Goal: Task Accomplishment & Management: Manage account settings

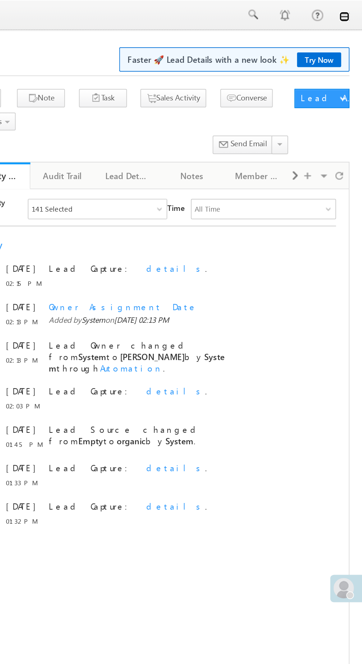
click at [352, 10] on link at bounding box center [352, 10] width 6 height 6
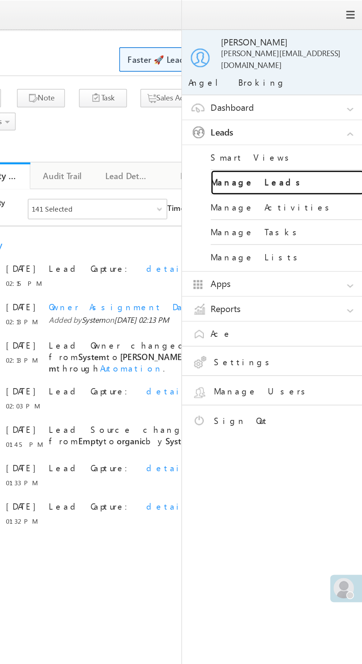
click at [318, 101] on link "Manage Leads" at bounding box center [318, 105] width 89 height 14
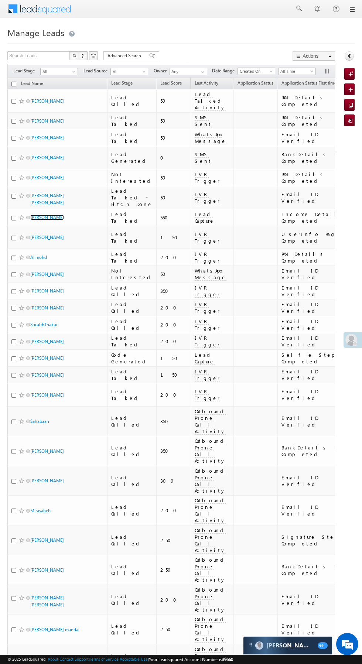
click at [52, 215] on link "[PERSON_NAME]" at bounding box center [47, 218] width 34 height 6
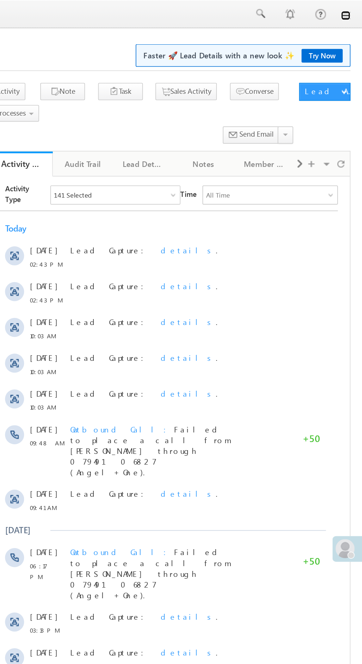
click at [352, 10] on link at bounding box center [352, 10] width 6 height 6
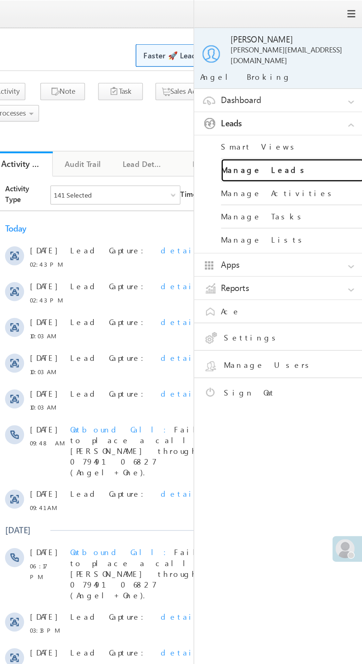
click at [324, 103] on link "Manage Leads" at bounding box center [318, 105] width 89 height 14
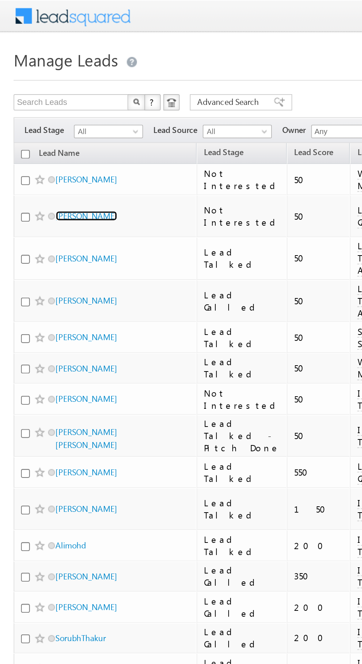
click at [44, 117] on link "[PERSON_NAME]" at bounding box center [47, 118] width 34 height 6
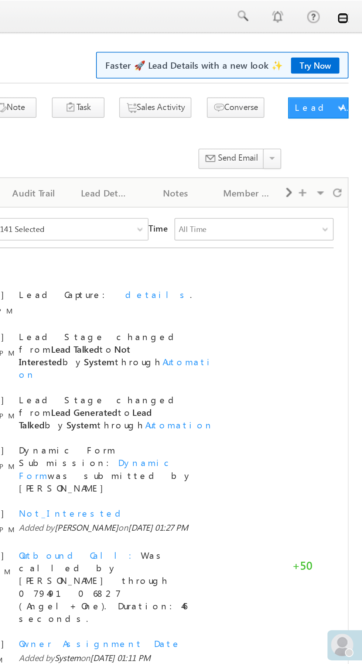
click at [352, 12] on link at bounding box center [352, 10] width 6 height 6
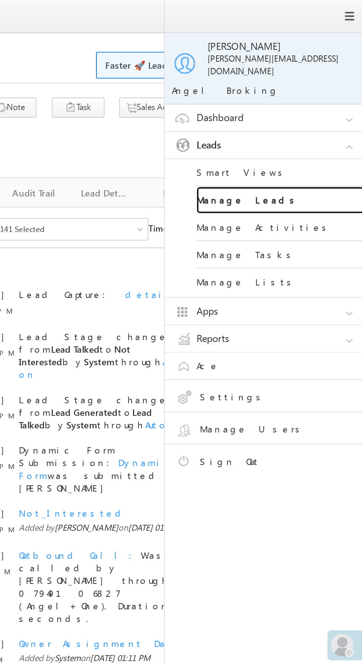
click at [314, 98] on link "Manage Leads" at bounding box center [318, 105] width 89 height 14
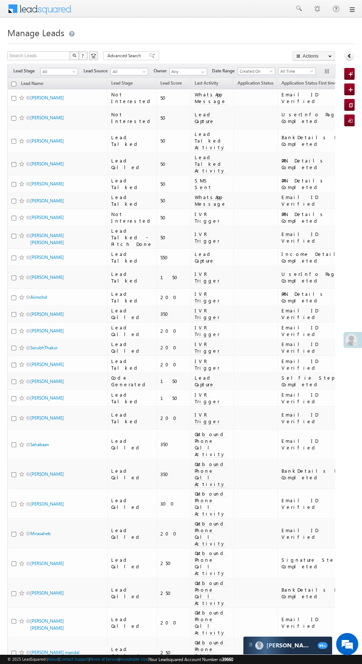
scroll to position [0, 3]
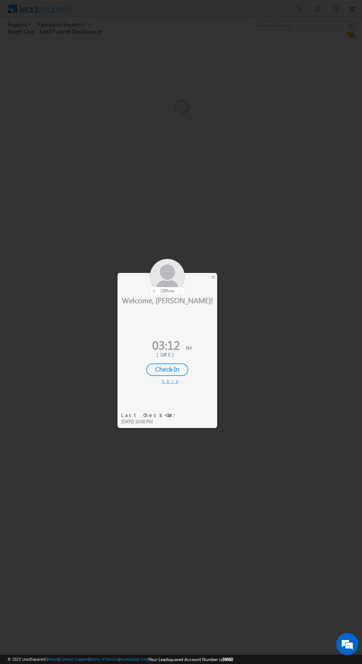
click at [218, 276] on div at bounding box center [181, 332] width 362 height 664
click at [219, 284] on div at bounding box center [181, 332] width 362 height 664
click at [217, 278] on div at bounding box center [181, 332] width 362 height 664
click at [242, 231] on div at bounding box center [181, 332] width 362 height 664
click at [212, 284] on div at bounding box center [167, 277] width 100 height 36
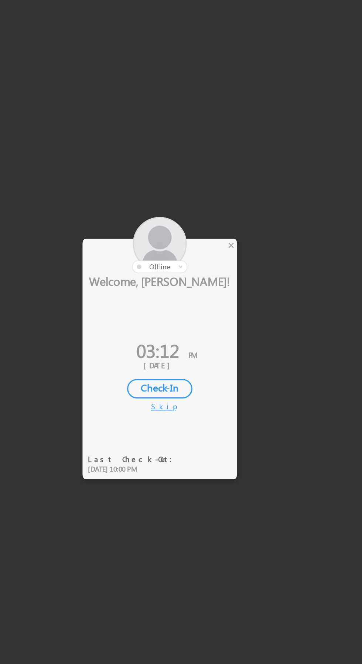
click at [218, 279] on div at bounding box center [181, 332] width 362 height 664
click at [215, 281] on div "×" at bounding box center [213, 277] width 8 height 8
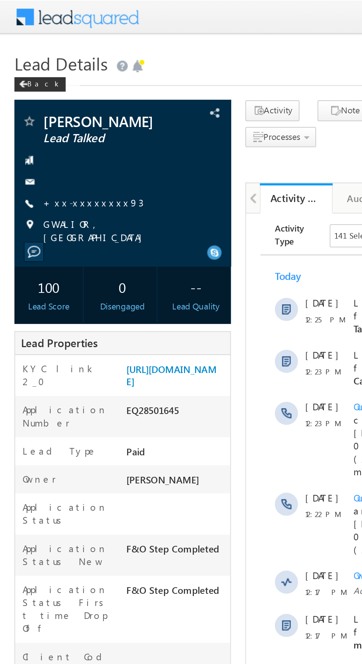
click at [46, 105] on link "+xx-xxxxxxxx93" at bounding box center [47, 103] width 51 height 6
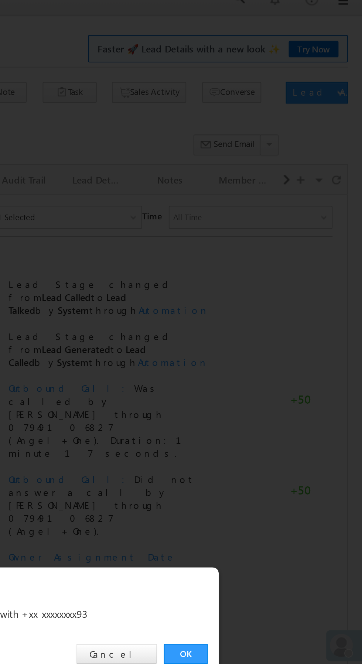
click at [272, 345] on link "OK" at bounding box center [271, 344] width 23 height 10
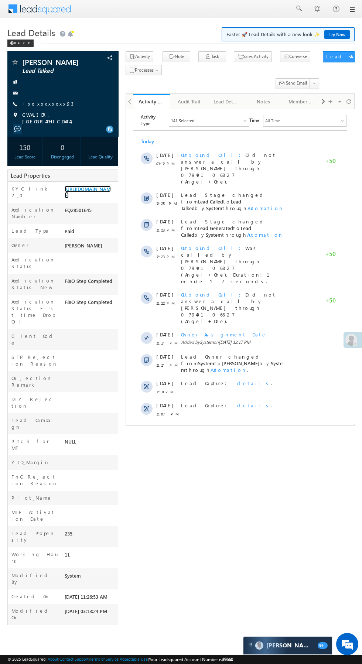
click at [87, 198] on link "https://angelbroking1-pk3em7sa.customui-test.leadsquared.com?leadId=41ac4a4e-e3…" at bounding box center [88, 192] width 46 height 13
click at [89, 198] on link "https://angelbroking1-pk3em7sa.customui-test.leadsquared.com?leadId=41ac4a4e-e3…" at bounding box center [88, 192] width 46 height 13
click at [87, 198] on link "https://angelbroking1-pk3em7sa.customui-test.leadsquared.com?leadId=41ac4a4e-e3…" at bounding box center [88, 192] width 46 height 13
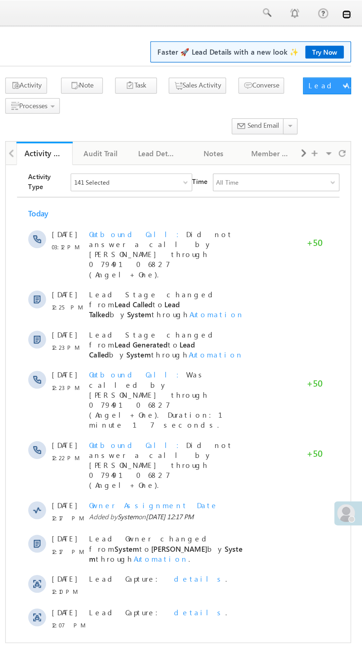
click at [352, 10] on link at bounding box center [352, 10] width 6 height 6
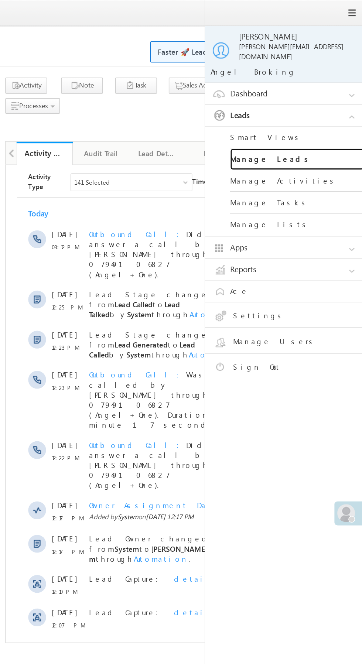
click at [328, 98] on link "Manage Leads" at bounding box center [318, 105] width 89 height 14
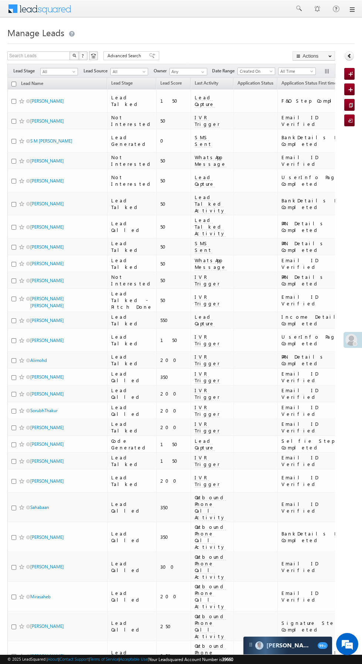
click at [195, 105] on span "Lead Capture" at bounding box center [205, 100] width 20 height 13
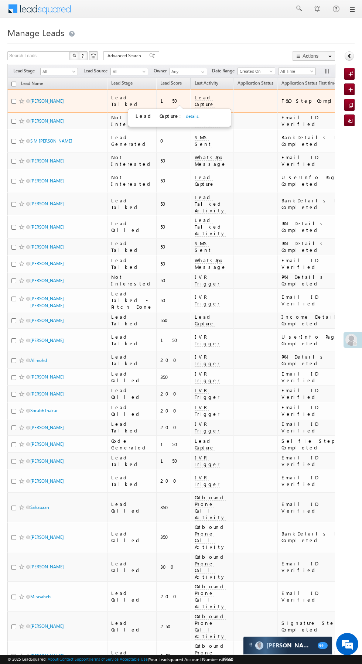
click at [186, 117] on link "details" at bounding box center [192, 116] width 13 height 6
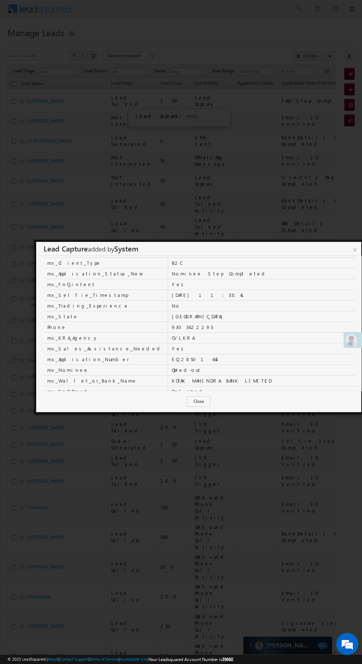
scroll to position [191, 0]
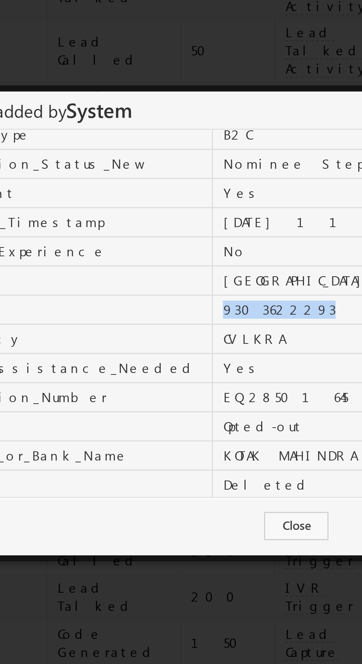
copy td "9303622293"
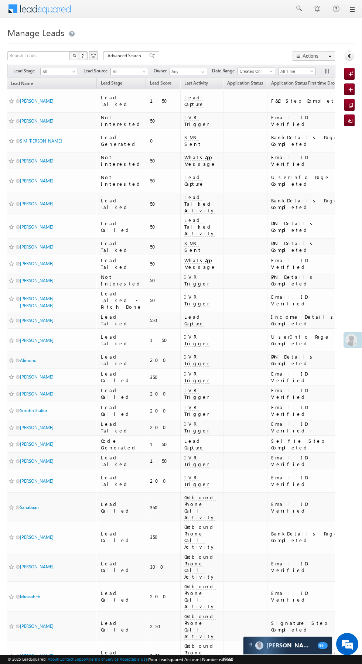
scroll to position [0, 13]
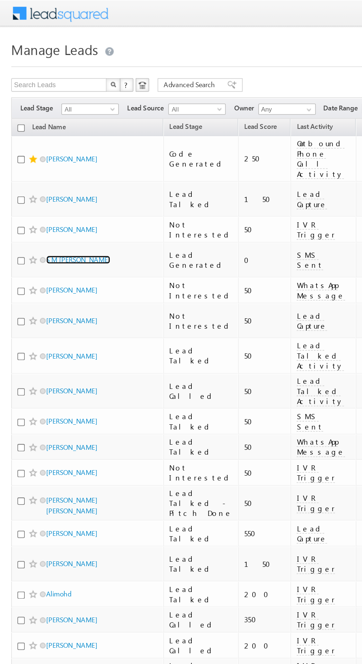
click at [49, 168] on link "S M [PERSON_NAME]" at bounding box center [51, 171] width 42 height 6
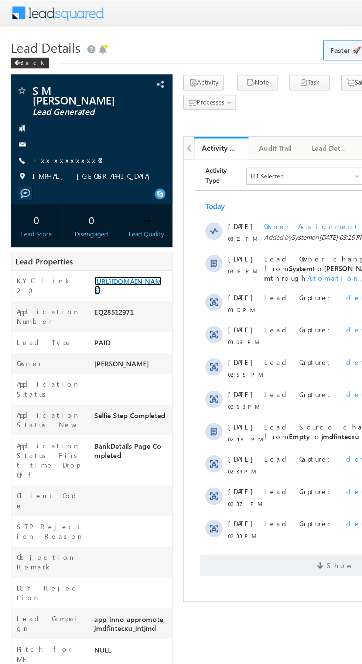
click at [90, 202] on link "https://angelbroking1-pk3em7sa.customui-test.leadsquared.com?leadId=64dabbd2-dc…" at bounding box center [88, 195] width 46 height 13
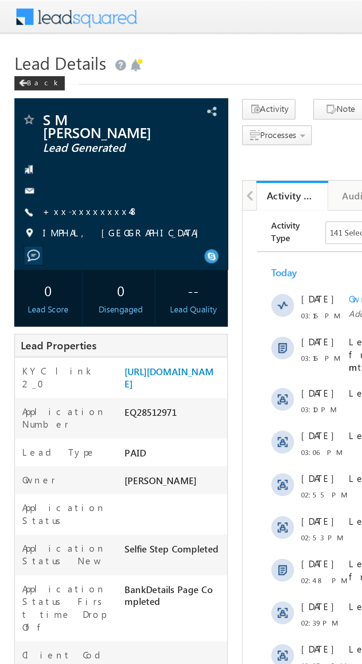
click at [46, 112] on link "+xx-xxxxxxxx48" at bounding box center [47, 109] width 50 height 6
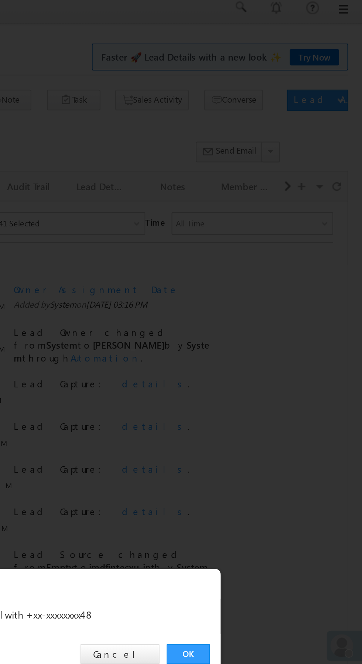
click at [272, 343] on link "OK" at bounding box center [271, 344] width 23 height 10
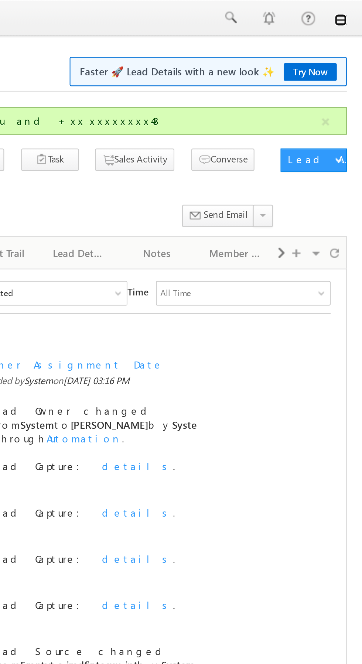
click at [352, 11] on link at bounding box center [352, 10] width 6 height 6
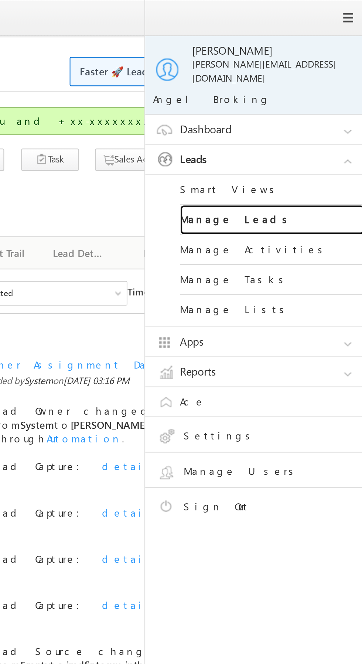
click at [325, 100] on link "Manage Leads" at bounding box center [318, 105] width 89 height 14
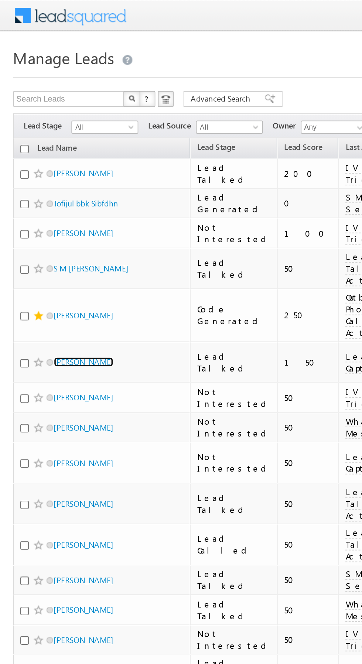
click at [53, 201] on link "[PERSON_NAME]" at bounding box center [47, 204] width 34 height 6
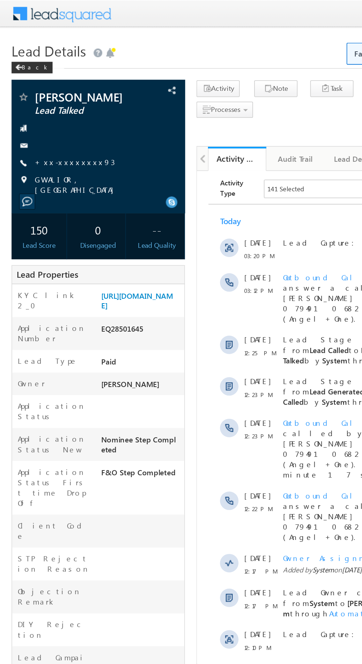
click at [48, 105] on link "+xx-xxxxxxxx93" at bounding box center [47, 103] width 51 height 6
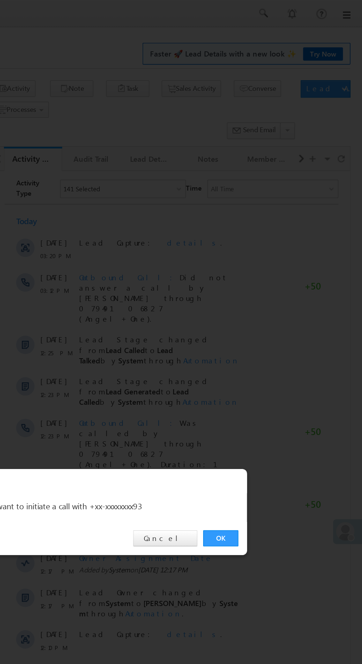
click at [272, 342] on link "OK" at bounding box center [271, 344] width 23 height 10
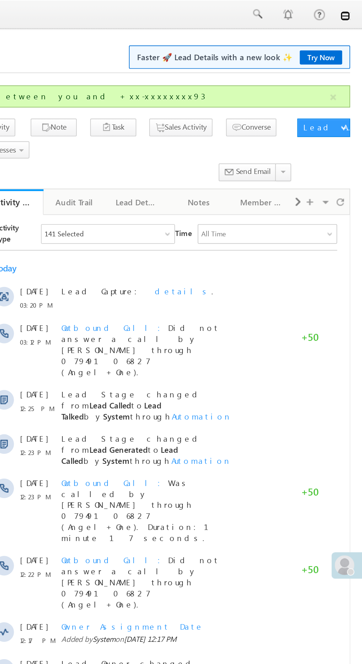
click at [352, 10] on link at bounding box center [352, 10] width 6 height 6
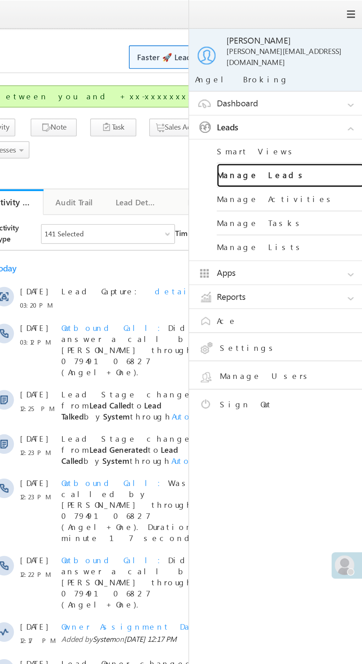
click at [320, 98] on link "Manage Leads" at bounding box center [318, 105] width 89 height 14
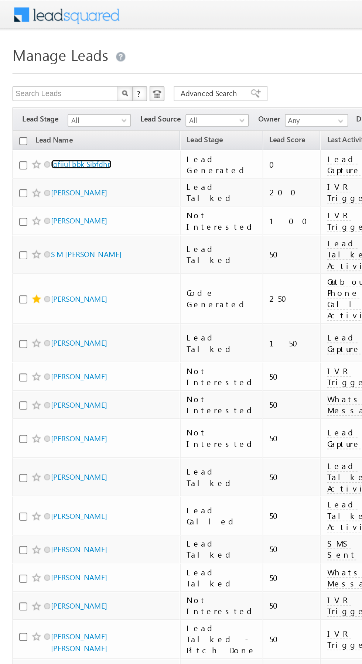
click at [57, 99] on link "Tofijul bbk Sibfdhn" at bounding box center [48, 98] width 36 height 6
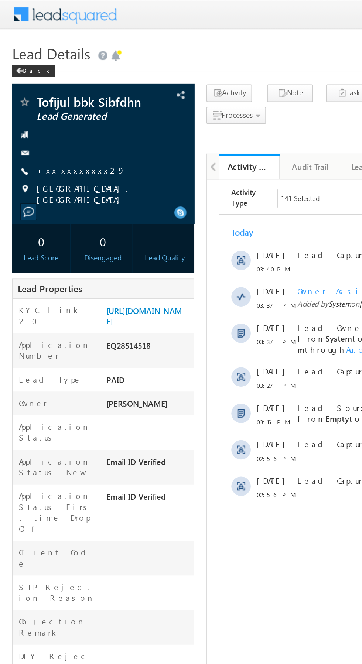
click at [43, 103] on link "+xx-xxxxxxxx29" at bounding box center [49, 103] width 54 height 6
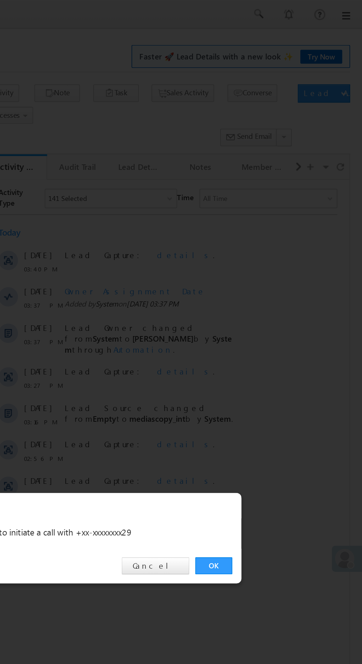
click at [272, 346] on link "OK" at bounding box center [271, 344] width 23 height 10
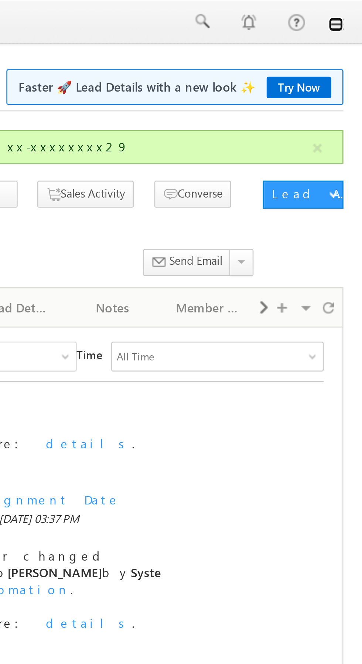
click at [352, 11] on link at bounding box center [352, 10] width 6 height 6
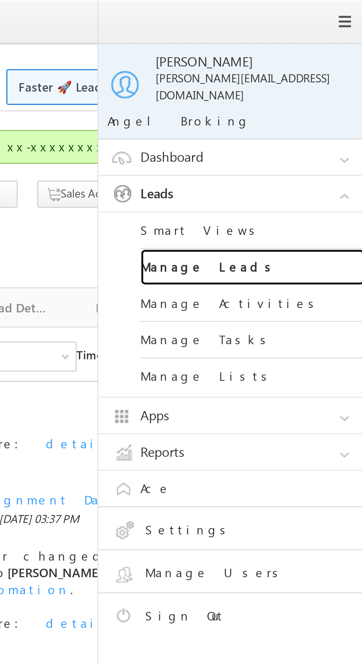
click at [313, 100] on link "Manage Leads" at bounding box center [318, 105] width 89 height 14
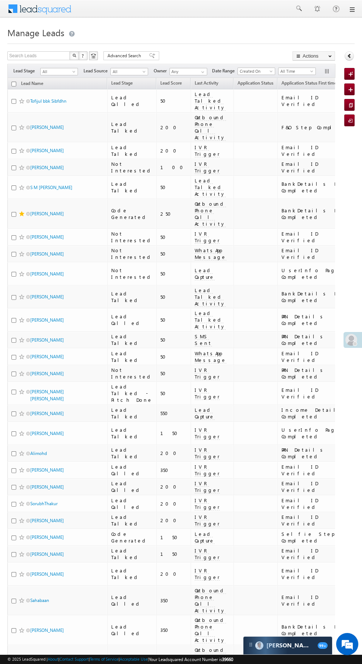
scroll to position [0, 6]
